Goal: Register for event/course

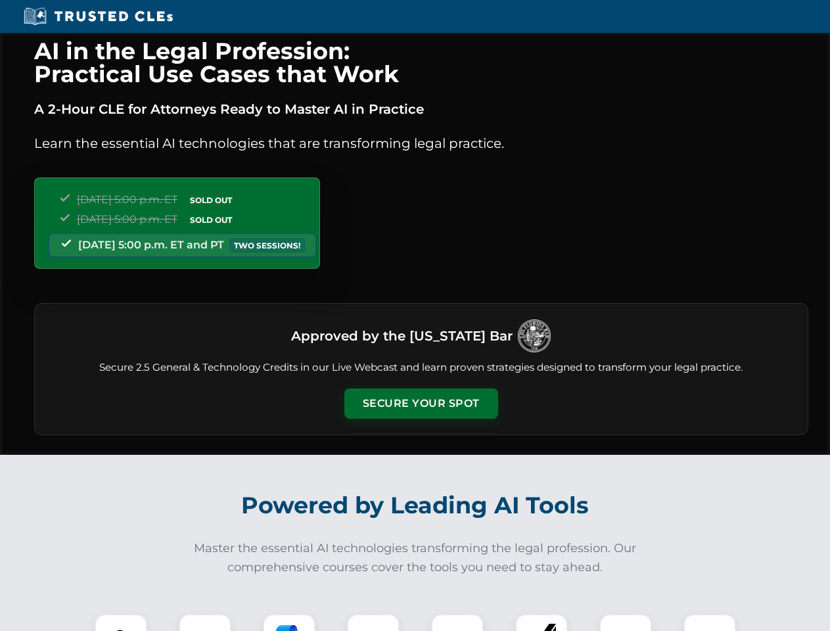
click at [421, 403] on button "Secure Your Spot" at bounding box center [421, 403] width 154 height 30
click at [121, 622] on img at bounding box center [121, 640] width 38 height 38
